Goal: Ask a question

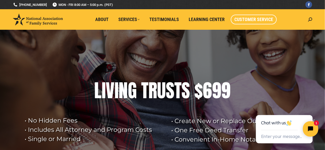
click at [250, 19] on span "Customer Service" at bounding box center [253, 20] width 39 height 6
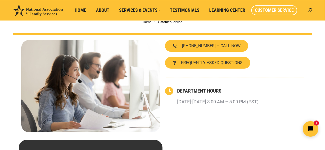
scroll to position [51, 0]
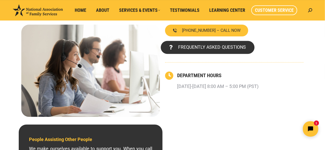
click at [199, 47] on span "FREQUENTLY ASKED QUESTIONS" at bounding box center [212, 47] width 68 height 5
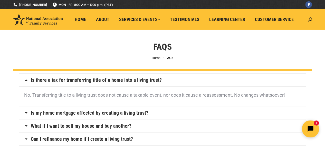
click at [311, 129] on icon "Open chat widget" at bounding box center [313, 129] width 8 height 8
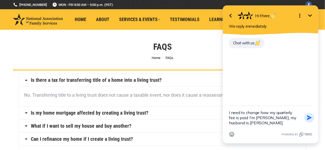
type textarea "I need to change how my quarterly fee is paid. I'm Jane Cupples, my husband is …"
click at [308, 118] on icon "button" at bounding box center [308, 117] width 5 height 5
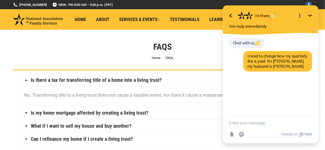
click at [298, 15] on icon "Open options" at bounding box center [299, 16] width 6 height 6
click at [211, 37] on div "FAQs You are here: Home FAQs" at bounding box center [162, 50] width 325 height 41
click at [258, 122] on textarea "New message" at bounding box center [269, 122] width 83 height 13
type textarea "Hello!"
click at [308, 122] on icon "button" at bounding box center [308, 123] width 5 height 5
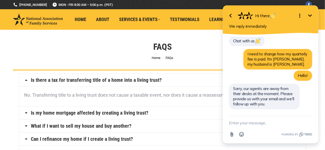
scroll to position [2, 0]
click at [260, 122] on textarea "New message" at bounding box center [269, 122] width 83 height 13
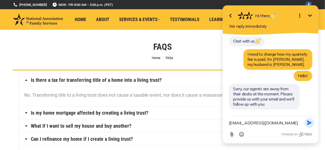
type textarea "jcupples718@gmail.com"
click at [308, 123] on icon "button" at bounding box center [308, 123] width 5 height 5
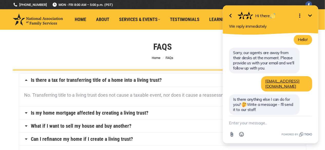
scroll to position [38, 0]
click at [250, 120] on textarea "New message" at bounding box center [269, 122] width 83 height 13
type textarea "No, nothing else."
click at [308, 122] on icon "button" at bounding box center [308, 123] width 5 height 5
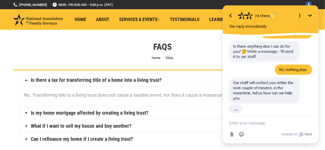
scroll to position [80, 0]
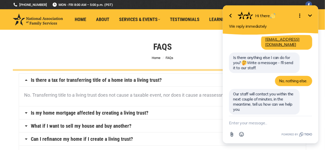
click at [247, 121] on textarea "New message" at bounding box center [269, 122] width 83 height 13
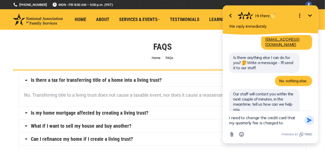
type textarea "I need to change the credit card that my quarterly fee is charged to."
click at [308, 120] on icon "button" at bounding box center [308, 120] width 5 height 5
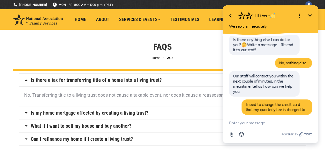
click at [230, 15] on icon "button" at bounding box center [230, 16] width 6 height 6
